Goal: Information Seeking & Learning: Learn about a topic

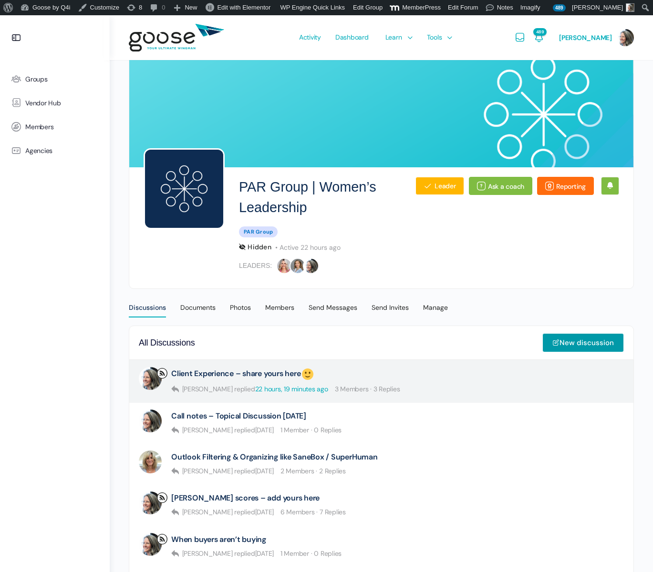
click at [255, 386] on link "22 hours, 19 minutes ago" at bounding box center [291, 389] width 73 height 9
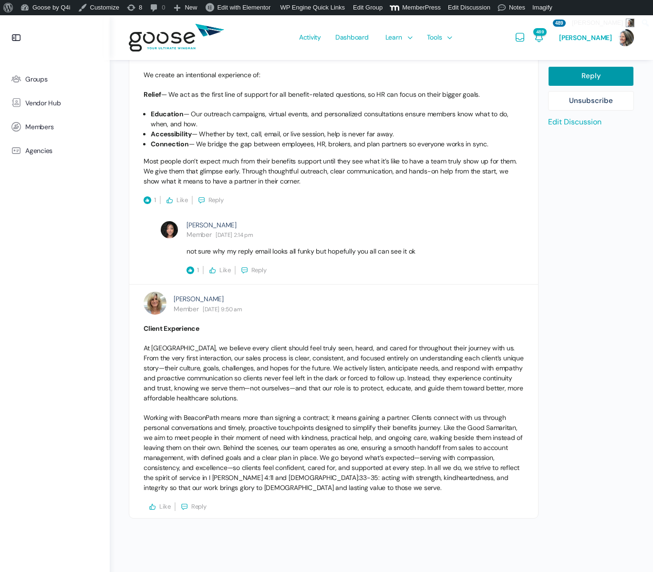
scroll to position [984, 0]
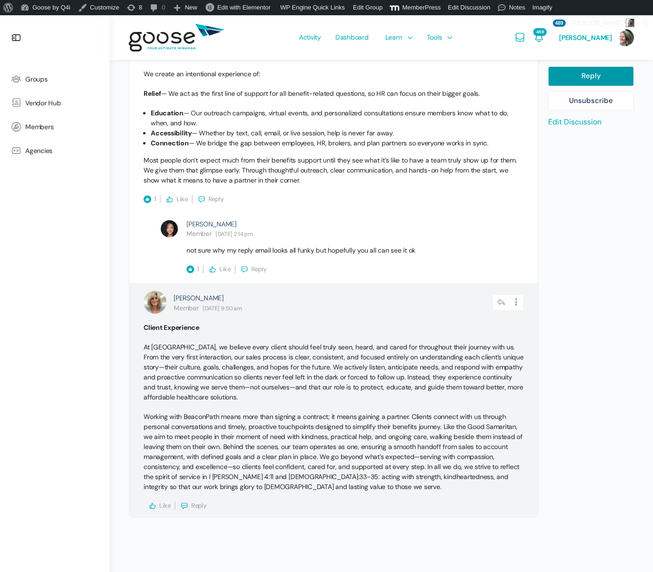
click at [155, 505] on icon at bounding box center [152, 506] width 9 height 9
click at [216, 506] on span "Reply" at bounding box center [221, 506] width 15 height 8
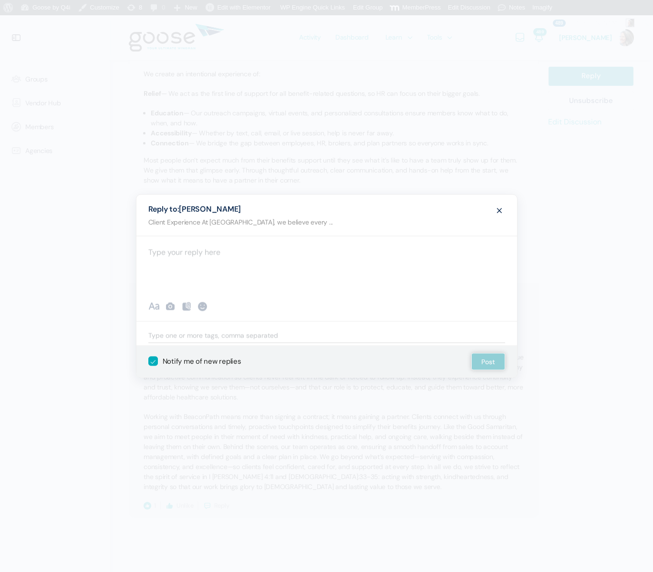
click at [212, 261] on div at bounding box center [326, 264] width 381 height 57
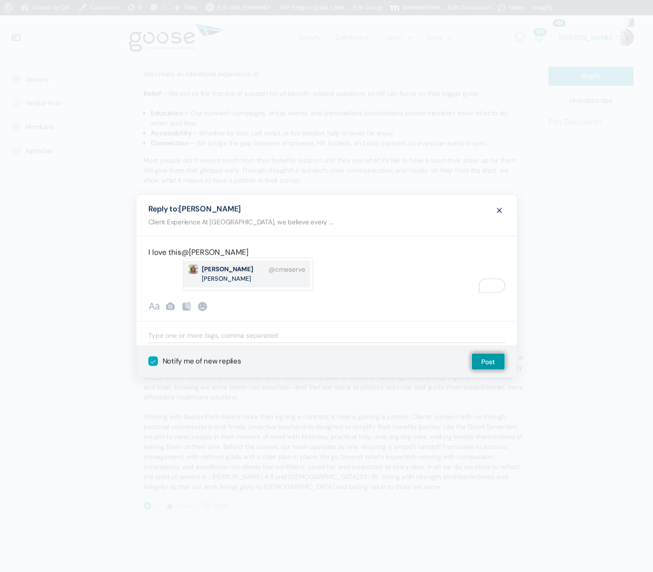
click at [236, 268] on small "Casey Meserve" at bounding box center [233, 274] width 62 height 19
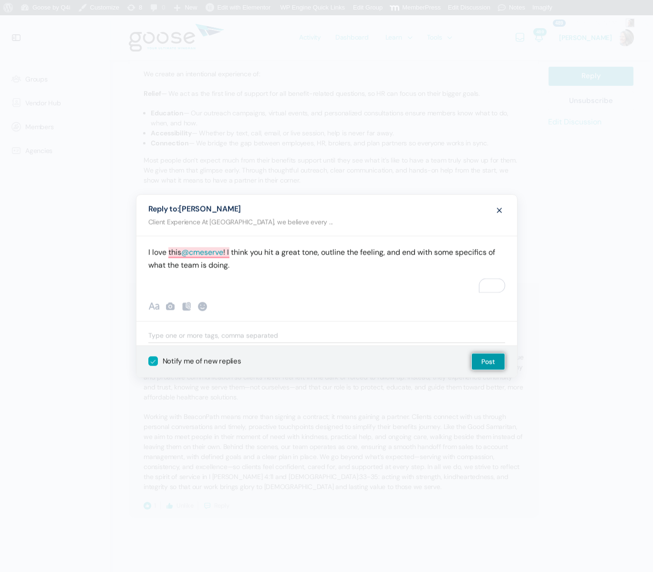
click at [328, 254] on p "I love this @cmeserve ! I think you hit a great tone, outline the feeling, and …" at bounding box center [326, 259] width 357 height 26
click at [486, 359] on button "Post" at bounding box center [488, 361] width 34 height 17
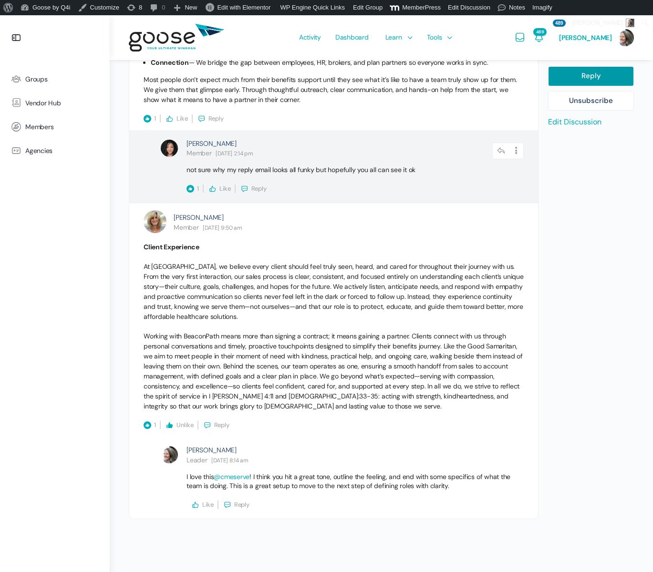
scroll to position [1066, 0]
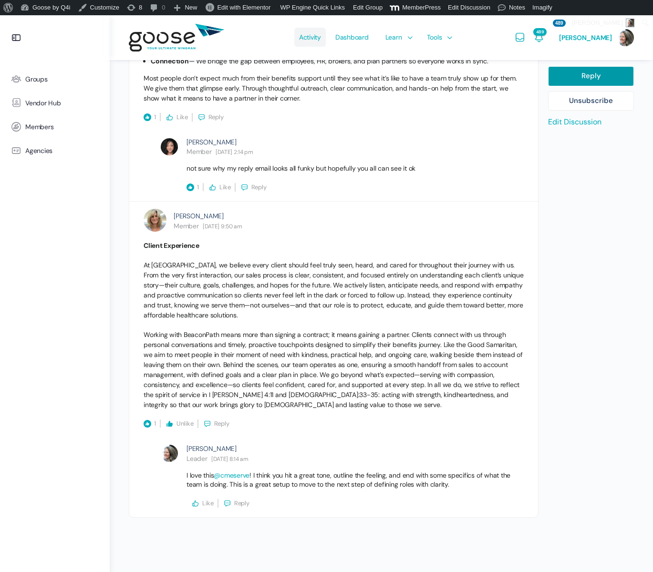
click at [308, 41] on span "Activity" at bounding box center [310, 37] width 22 height 45
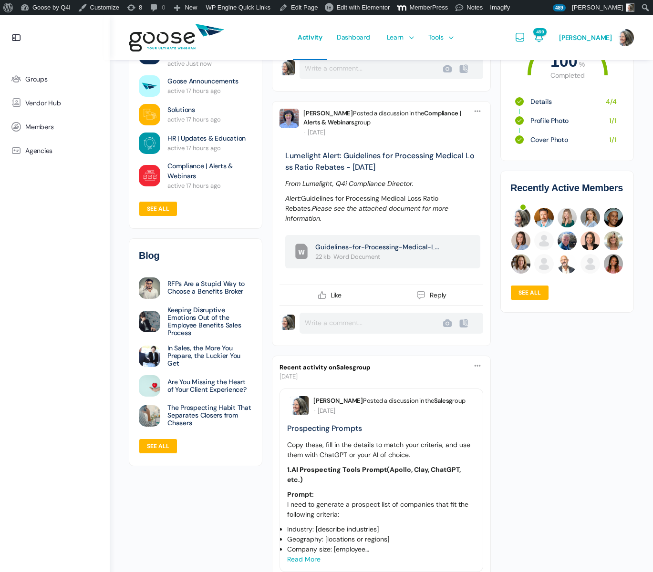
scroll to position [2570, 0]
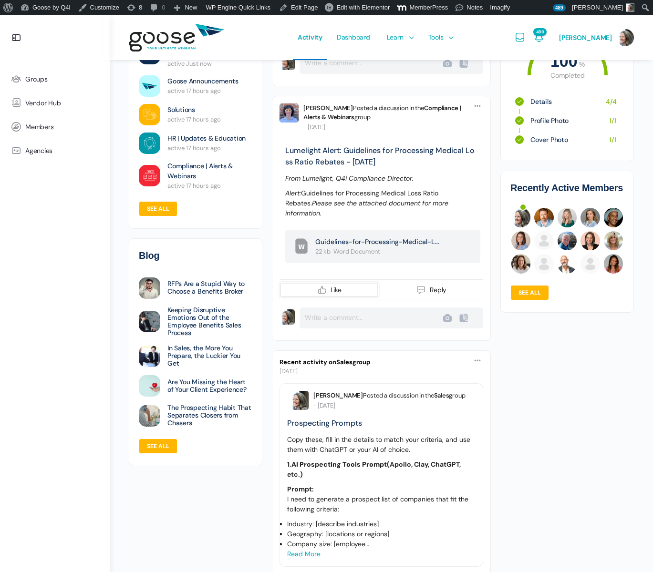
click at [319, 284] on icon at bounding box center [322, 289] width 11 height 11
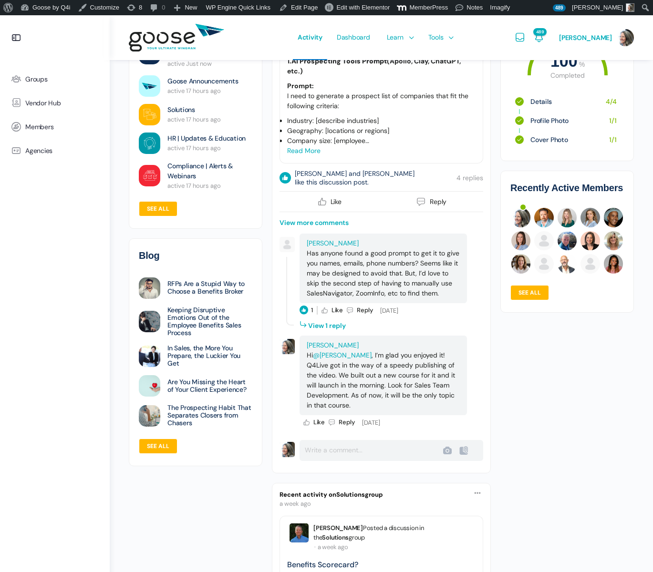
scroll to position [2985, 0]
click at [330, 317] on li "View 1 reply" at bounding box center [322, 324] width 47 height 14
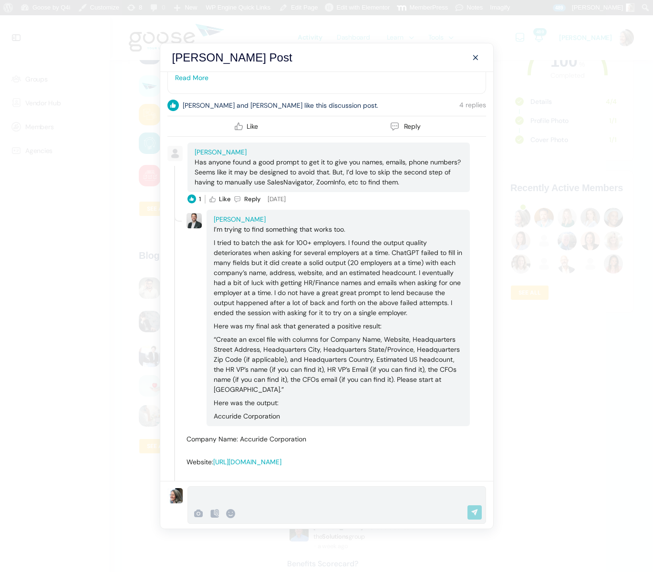
scroll to position [0, 0]
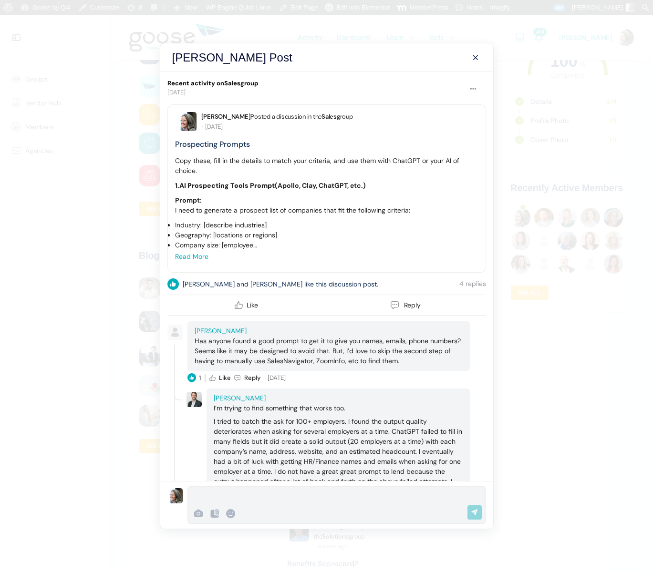
click at [473, 55] on span at bounding box center [475, 57] width 11 height 11
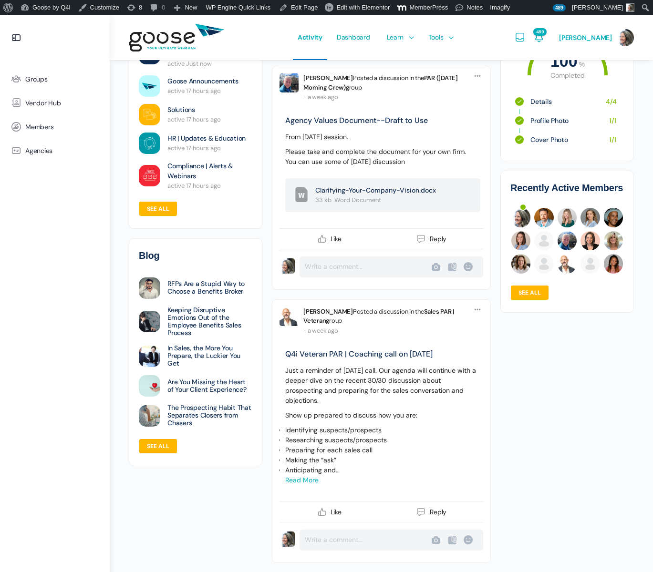
scroll to position [4583, 0]
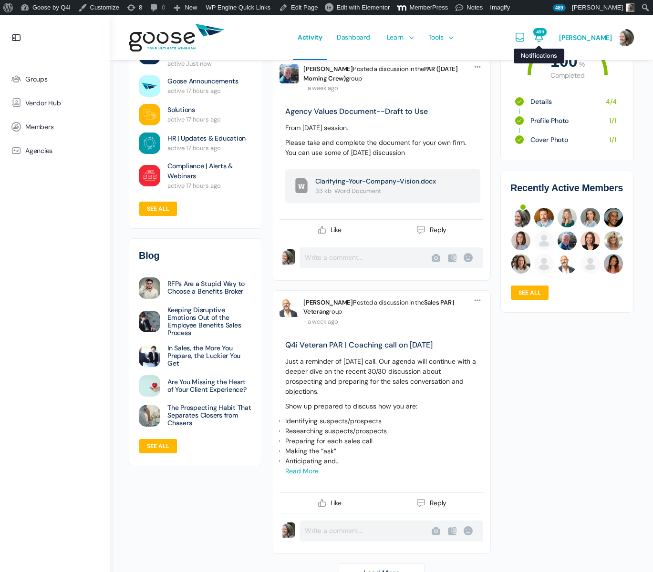
click at [543, 36] on icon "Notifications" at bounding box center [538, 37] width 11 height 11
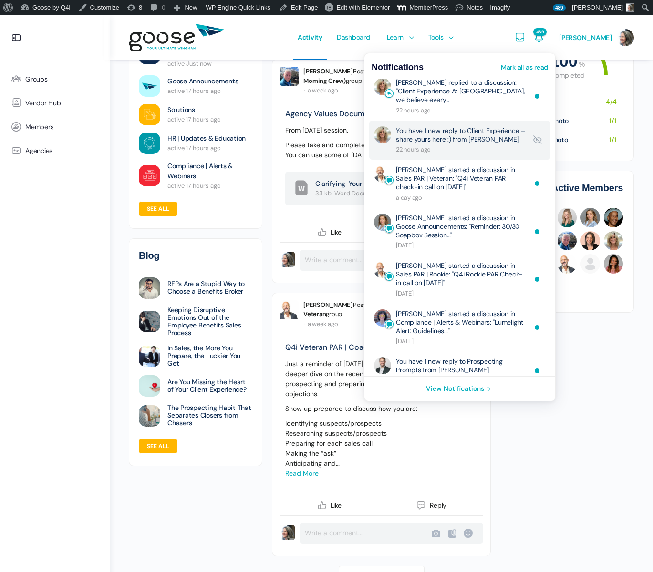
scroll to position [0, 0]
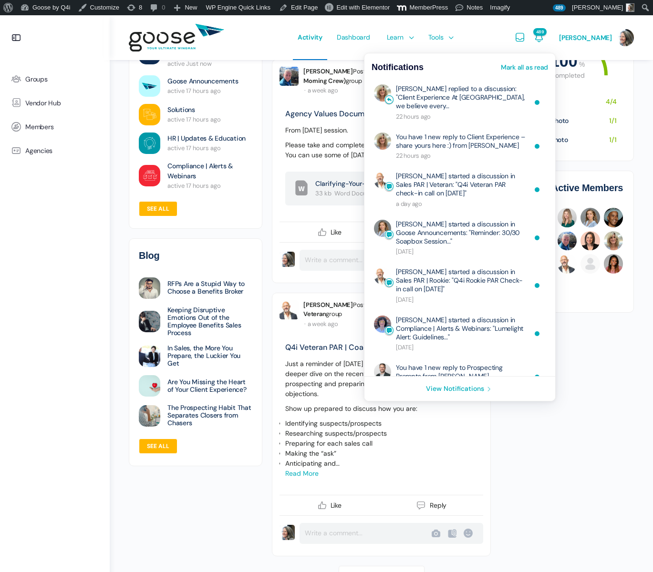
click at [495, 34] on div "Activity Dashboard Learn Courses Map Your Growth Marketing Hub Sales Hub Servic…" at bounding box center [374, 37] width 272 height 45
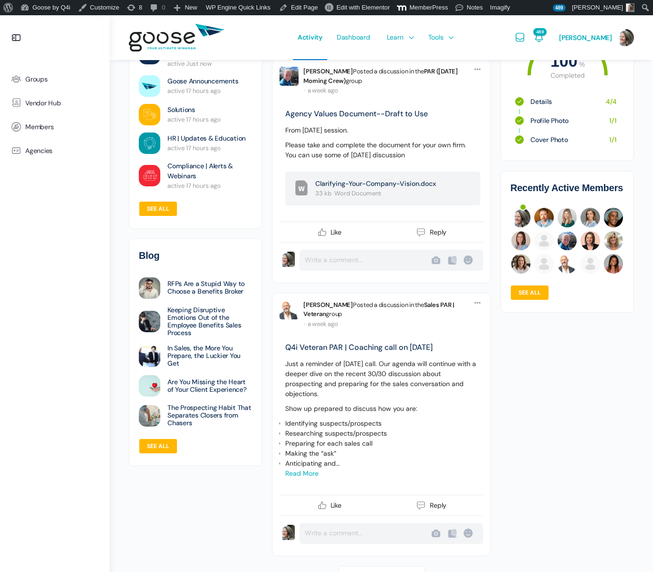
scroll to position [4581, 0]
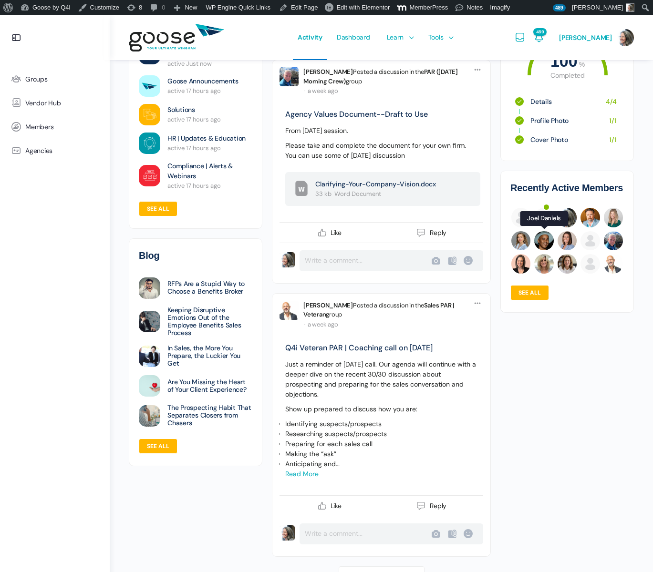
click at [545, 239] on img at bounding box center [543, 240] width 19 height 19
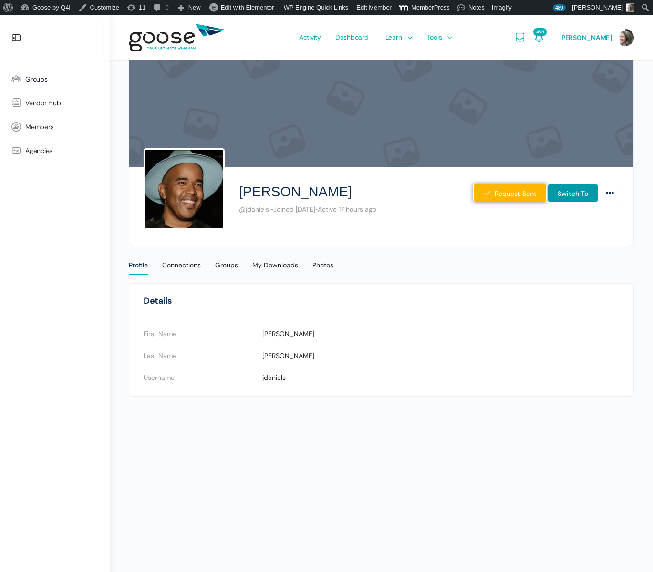
click at [572, 194] on e-page-transition at bounding box center [326, 286] width 653 height 572
click at [564, 194] on link "Switch To" at bounding box center [572, 193] width 51 height 18
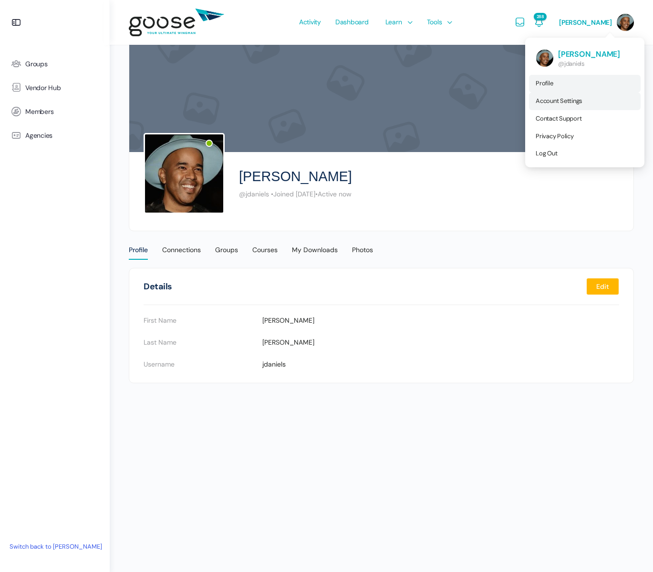
click at [564, 103] on span "Account Settings" at bounding box center [558, 101] width 47 height 8
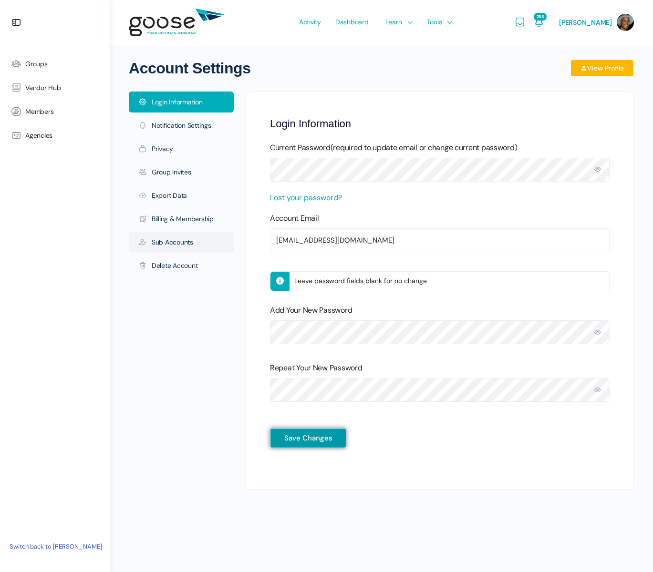
click at [167, 246] on link "Sub Accounts" at bounding box center [181, 242] width 105 height 21
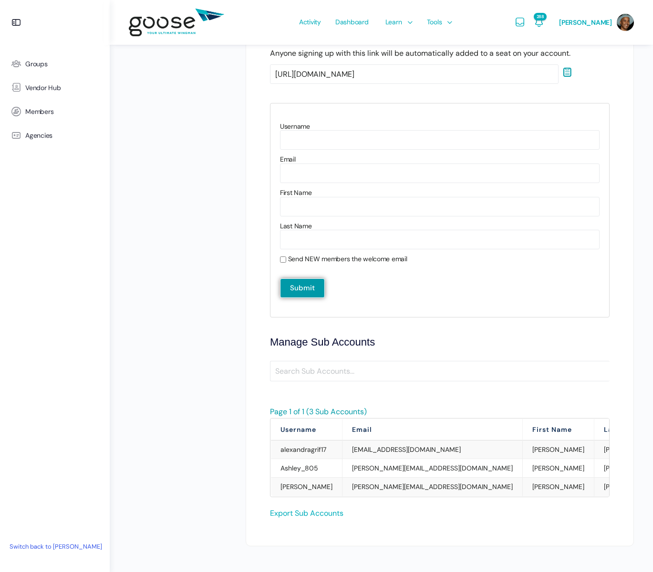
scroll to position [267, 0]
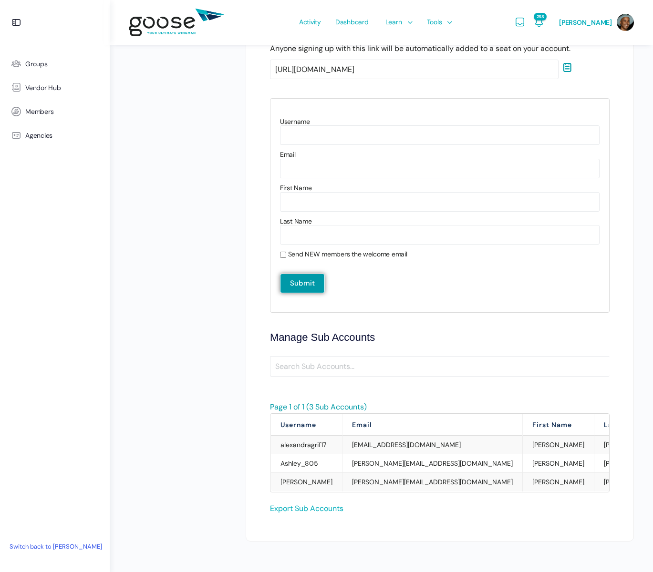
click at [72, 546] on link "Switch back to [PERSON_NAME]" at bounding box center [56, 547] width 102 height 16
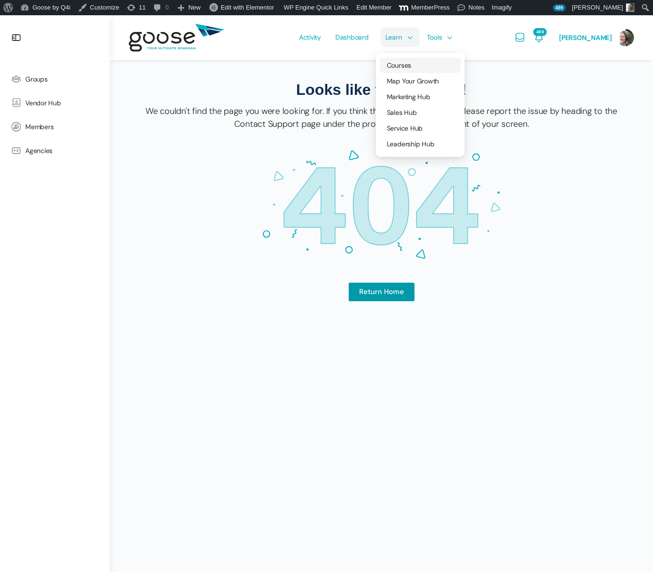
scroll to position [14, 0]
click at [395, 64] on span "Courses" at bounding box center [399, 65] width 24 height 9
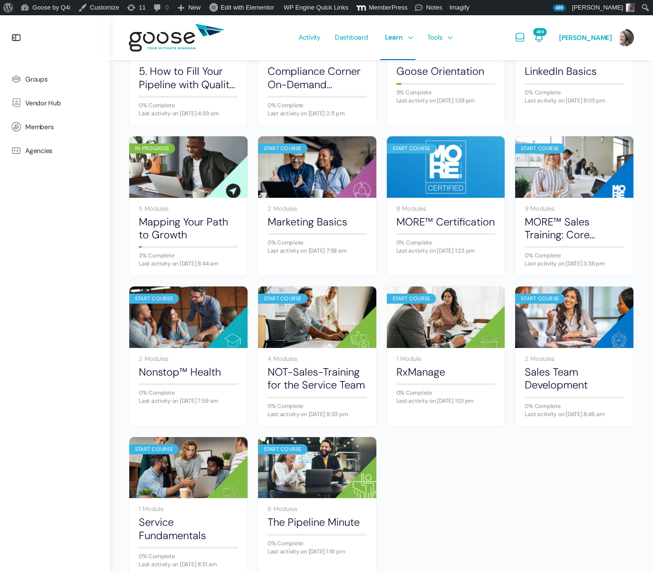
scroll to position [345, 0]
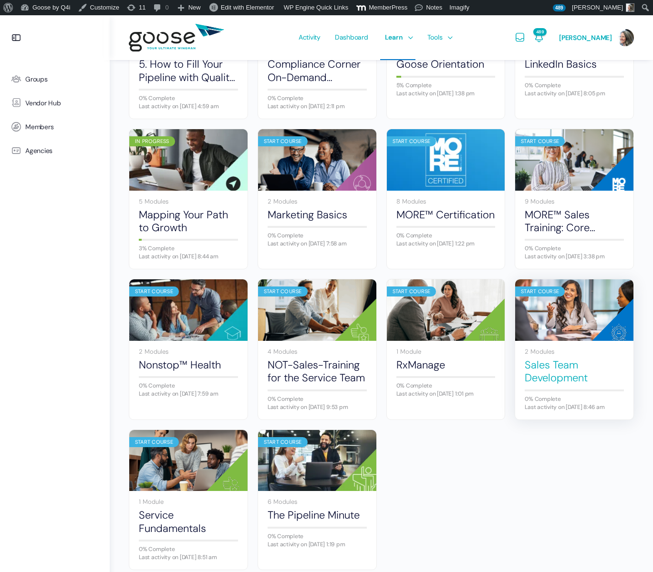
click at [554, 385] on link "Sales Team Development" at bounding box center [574, 372] width 99 height 26
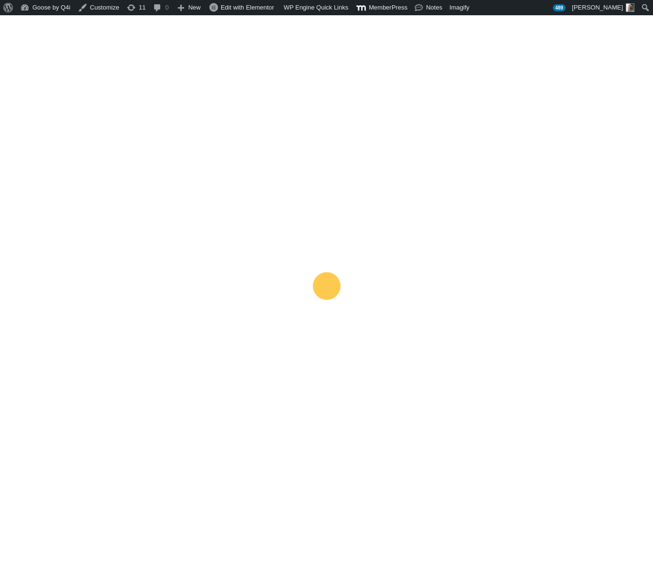
scroll to position [339, 0]
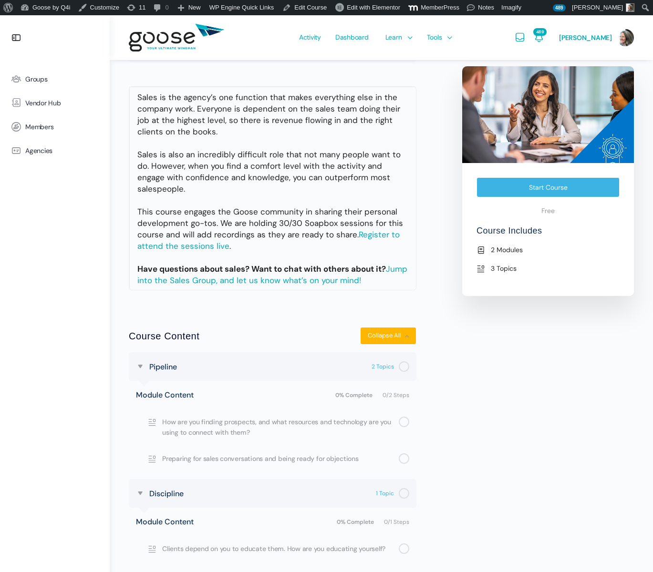
scroll to position [188, 0]
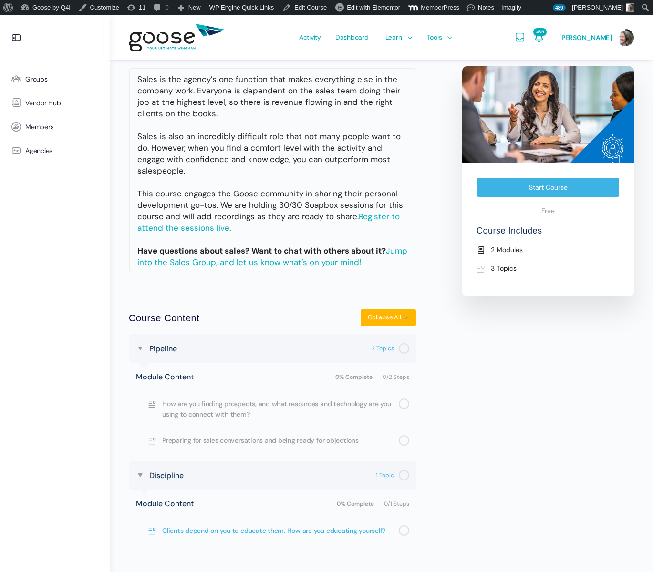
click at [293, 525] on span "Clients depend on you to educate them. How are you educating yourself?" at bounding box center [280, 530] width 237 height 10
